Goal: Communication & Community: Share content

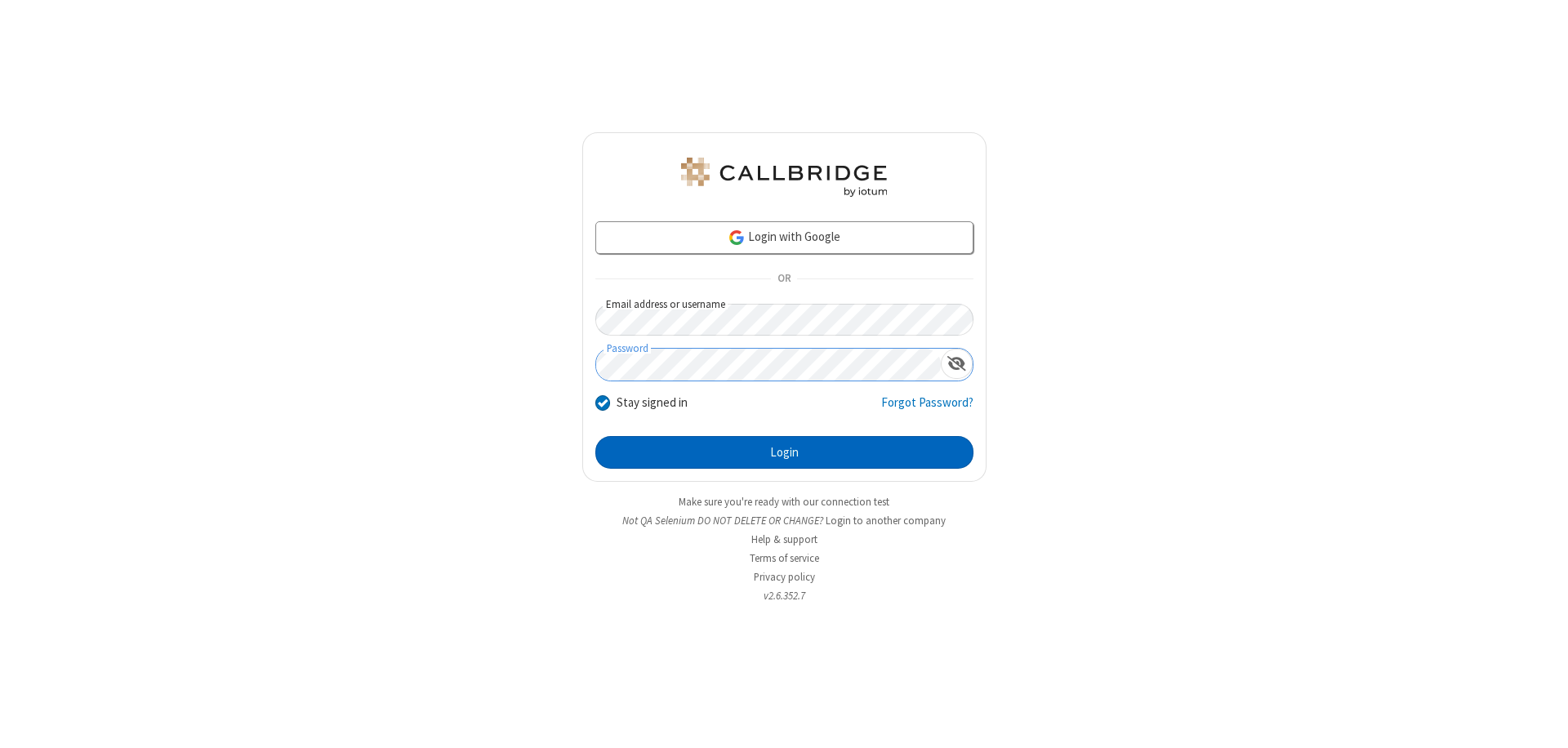
click at [784, 452] on button "Login" at bounding box center [784, 452] width 378 height 33
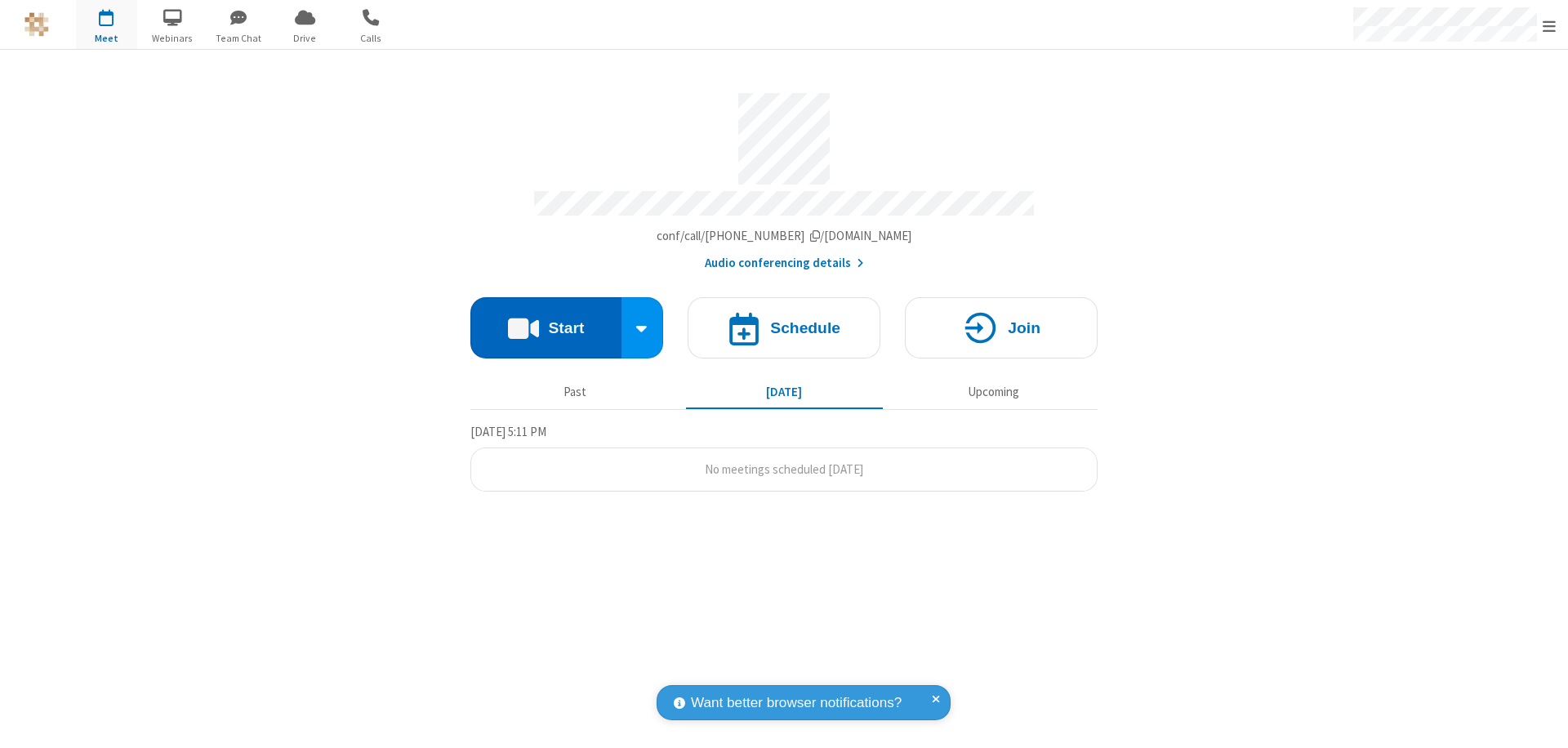
click at [546, 320] on button "Start" at bounding box center [546, 327] width 151 height 61
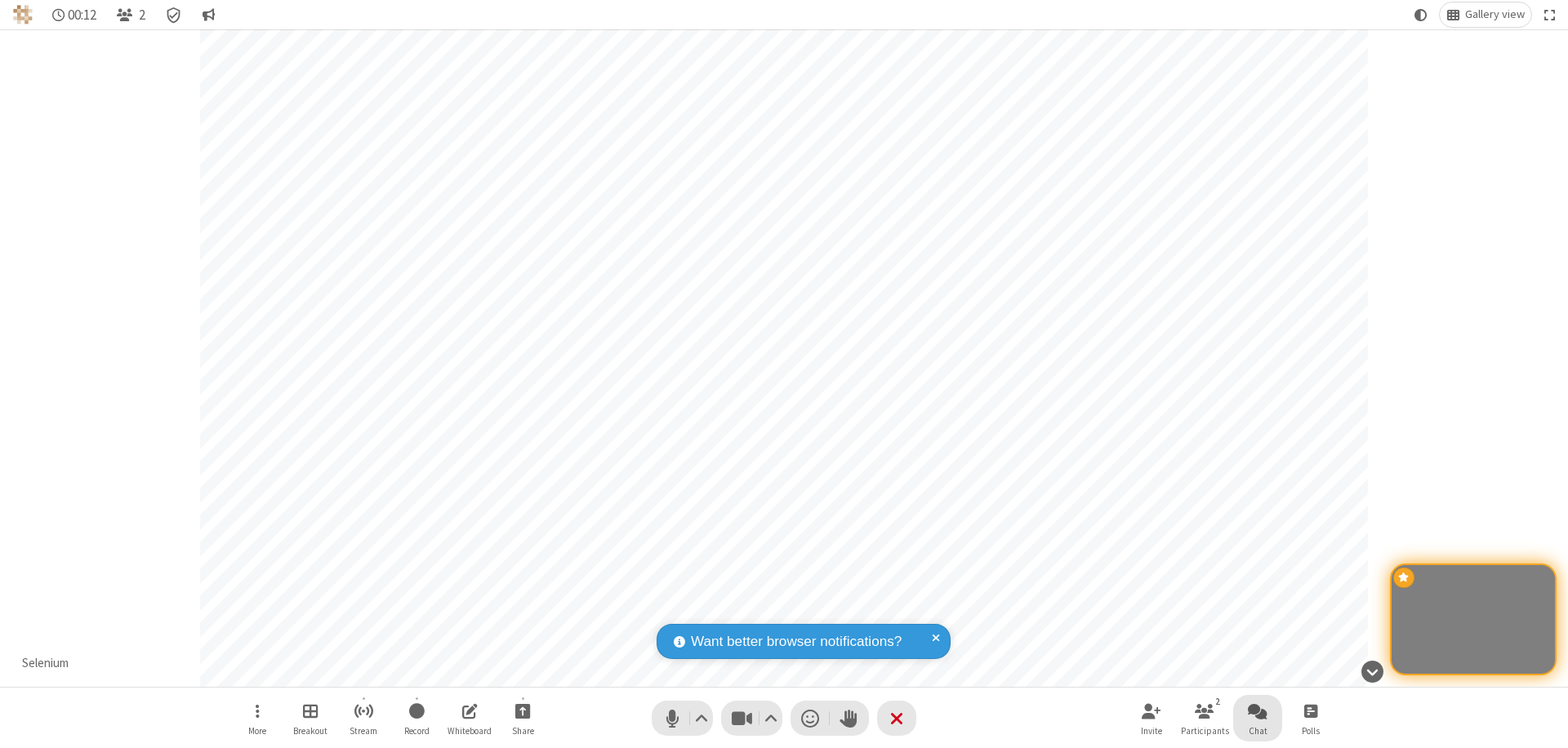
click at [1257, 710] on span "Open chat" at bounding box center [1257, 710] width 19 height 20
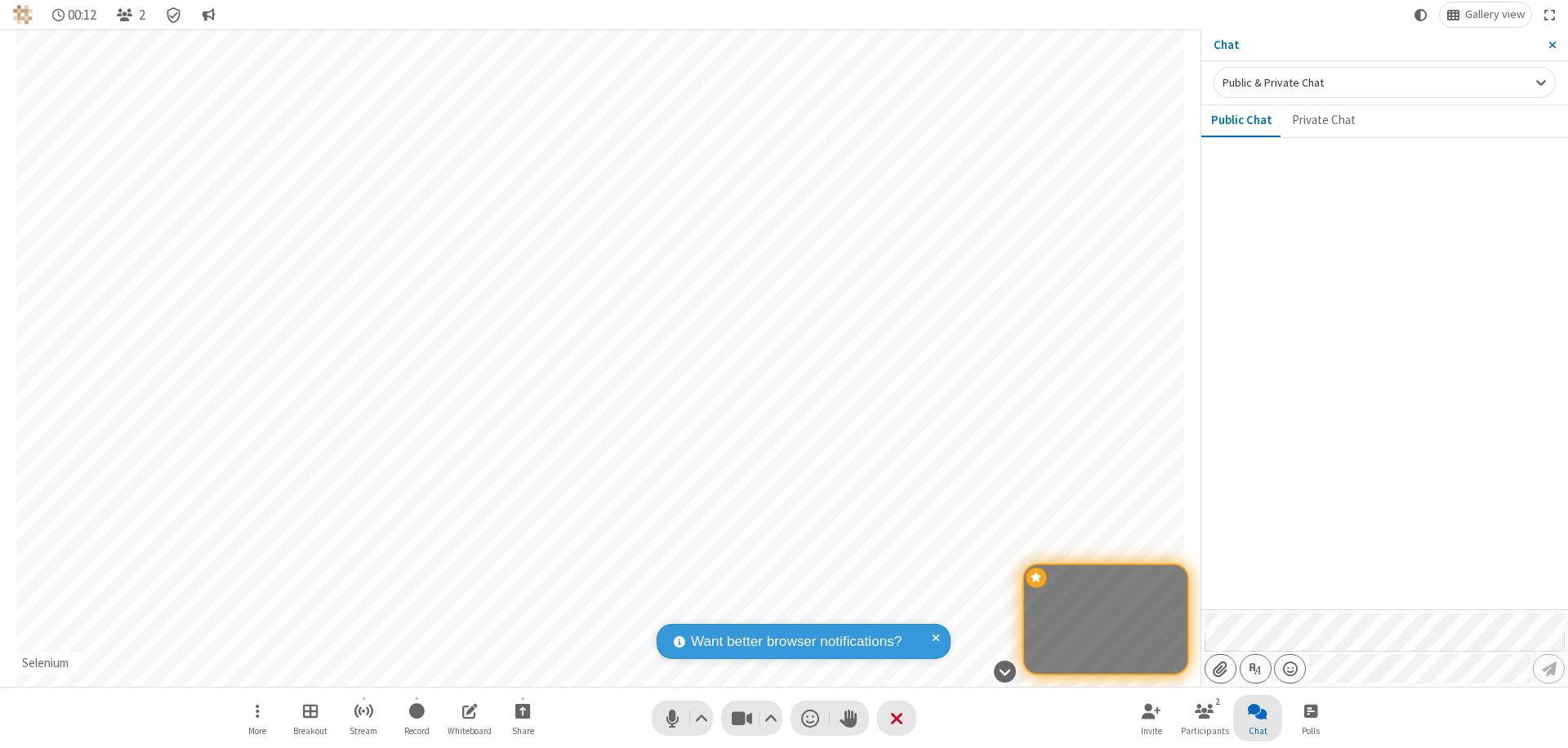
type input "C:\fakepath\doc_test.docx"
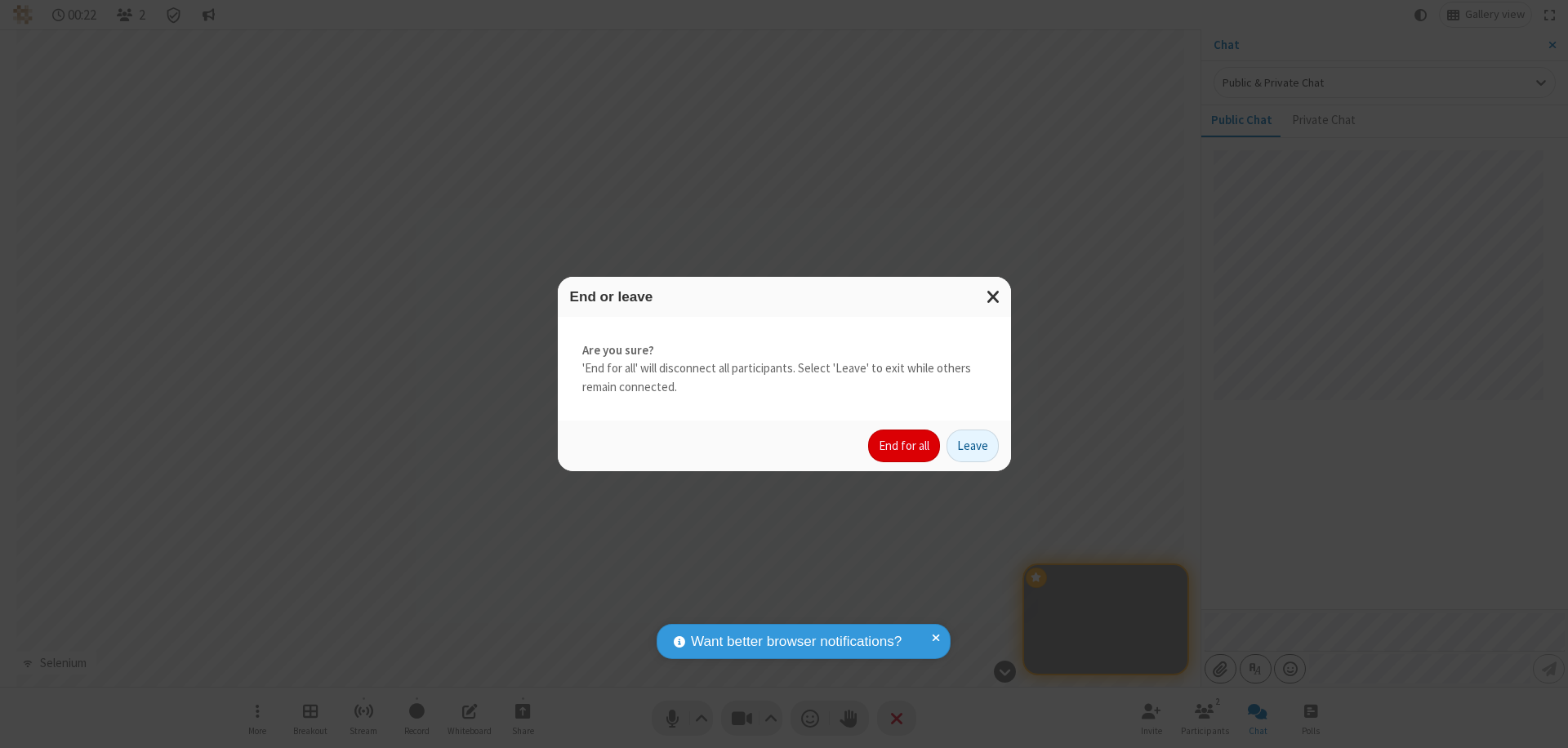
click at [905, 446] on button "End for all" at bounding box center [905, 445] width 72 height 33
